Goal: Task Accomplishment & Management: Manage account settings

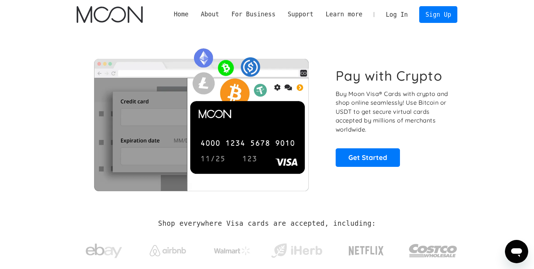
click at [407, 12] on link "Log In" at bounding box center [396, 15] width 34 height 16
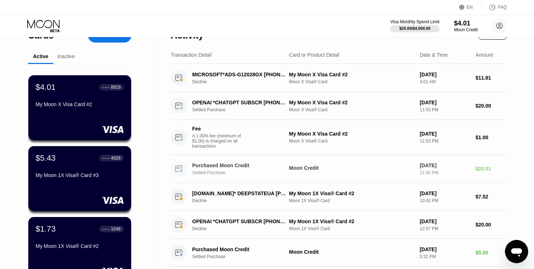
scroll to position [16, 0]
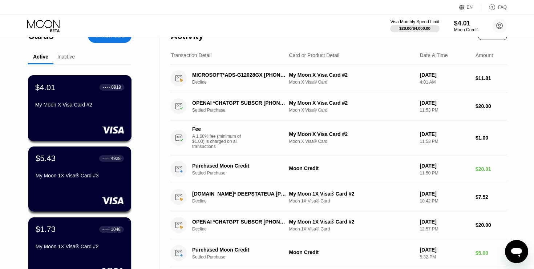
click at [92, 110] on div "My Moon X Visa Card #2" at bounding box center [79, 106] width 89 height 9
